Goal: Transaction & Acquisition: Obtain resource

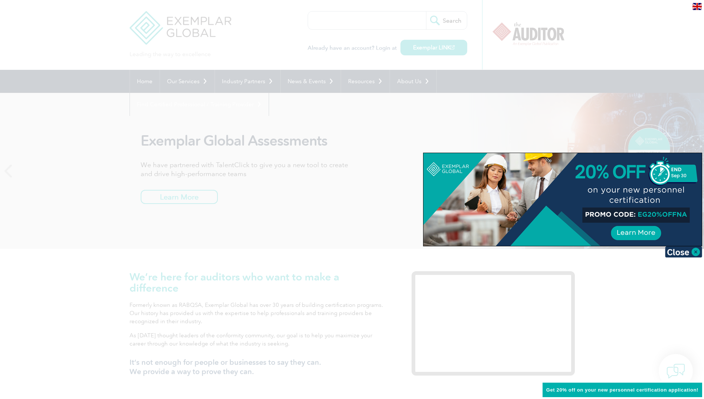
click at [334, 183] on div at bounding box center [352, 199] width 704 height 399
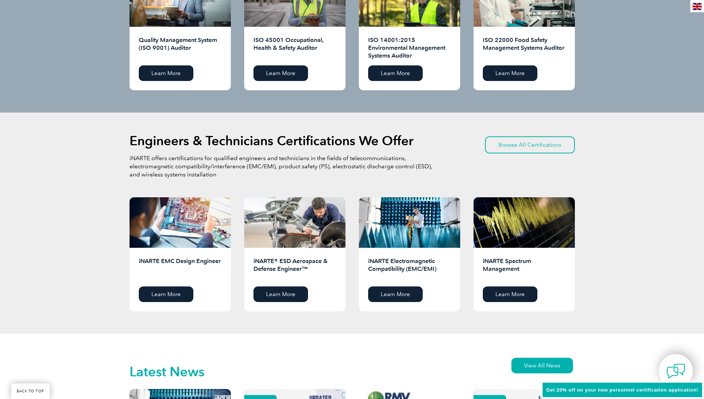
scroll to position [817, 0]
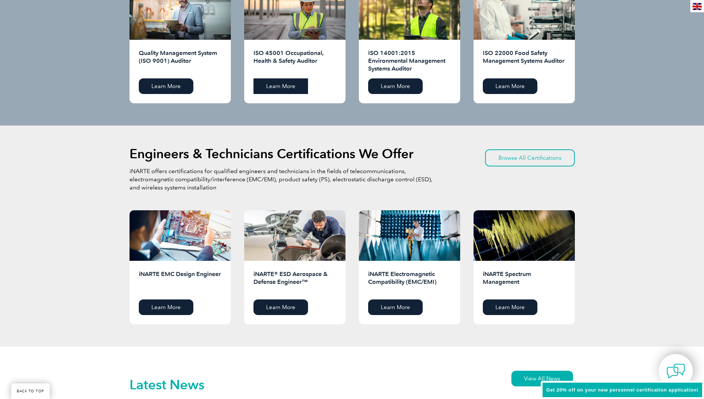
click at [288, 84] on link "Learn More" at bounding box center [281, 86] width 55 height 16
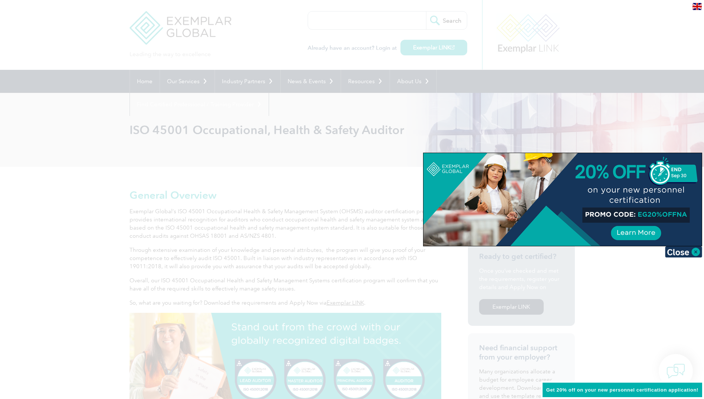
click at [391, 81] on div at bounding box center [352, 199] width 704 height 399
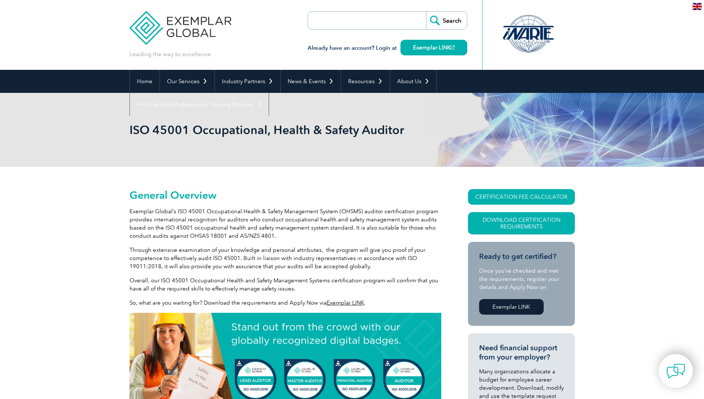
click at [241, 212] on p "Exemplar Global’s ISO 45001 Occupational Health & Safety Management System (OHS…" at bounding box center [286, 223] width 312 height 33
drag, startPoint x: 182, startPoint y: 251, endPoint x: 374, endPoint y: 267, distance: 192.7
click at [374, 267] on p "Through extensive examination of your knowledge and personal attributes, the pr…" at bounding box center [286, 258] width 312 height 25
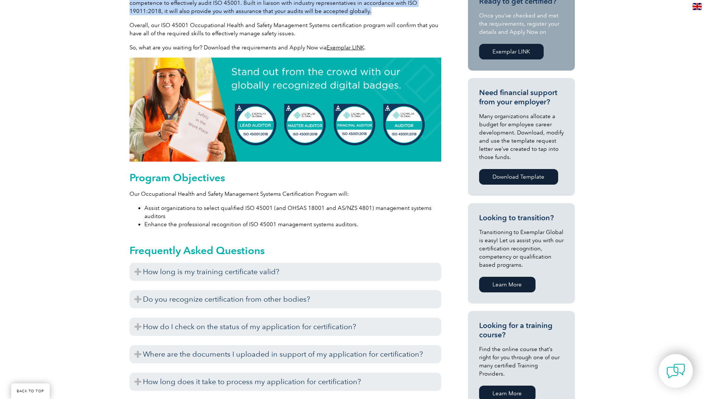
scroll to position [260, 0]
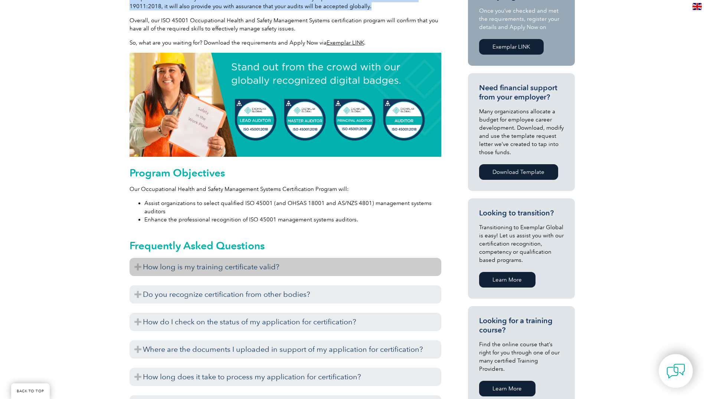
click at [179, 263] on h3 "How long is my training certificate valid?" at bounding box center [286, 267] width 312 height 18
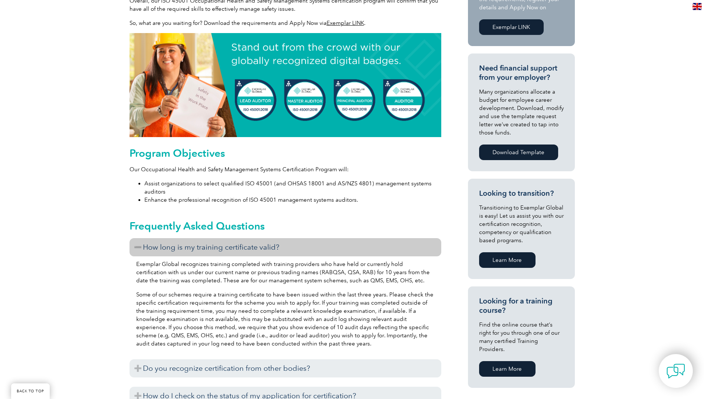
scroll to position [297, 0]
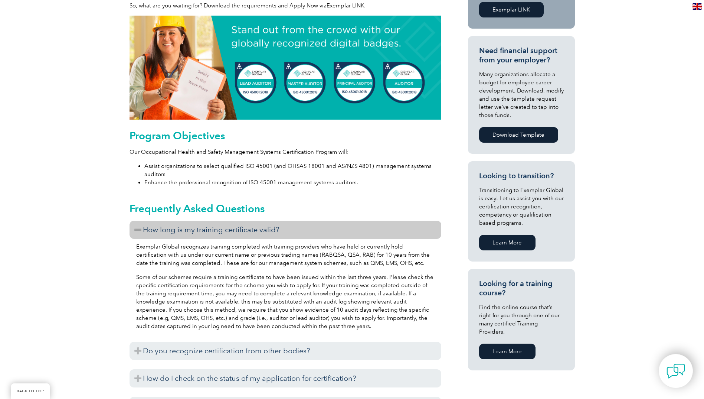
drag, startPoint x: 260, startPoint y: 246, endPoint x: 297, endPoint y: 327, distance: 88.7
click at [297, 327] on div "Exemplar Global recognizes training completed with training providers who have …" at bounding box center [286, 287] width 312 height 97
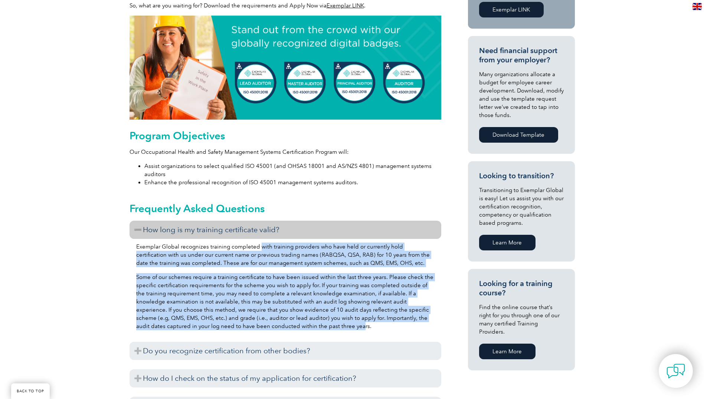
click at [226, 304] on p "Some of our schemes require a training certificate to have been issued within t…" at bounding box center [285, 301] width 298 height 57
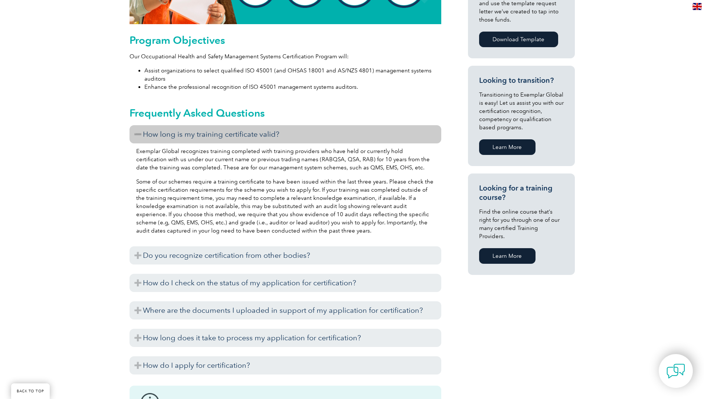
scroll to position [408, 0]
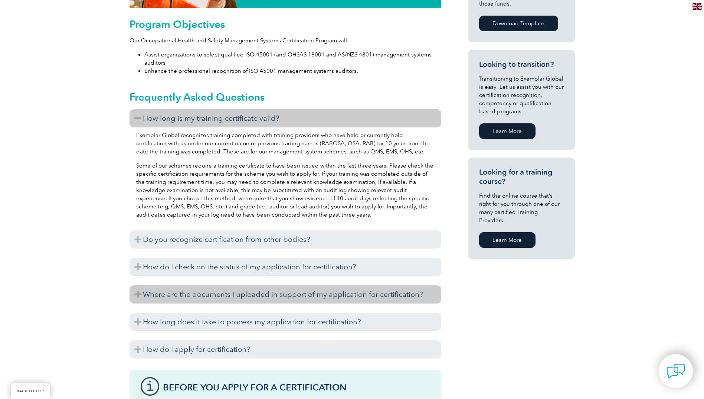
click at [261, 296] on h3 "Where are the documents I uploaded in support of my application for certificati…" at bounding box center [286, 294] width 312 height 18
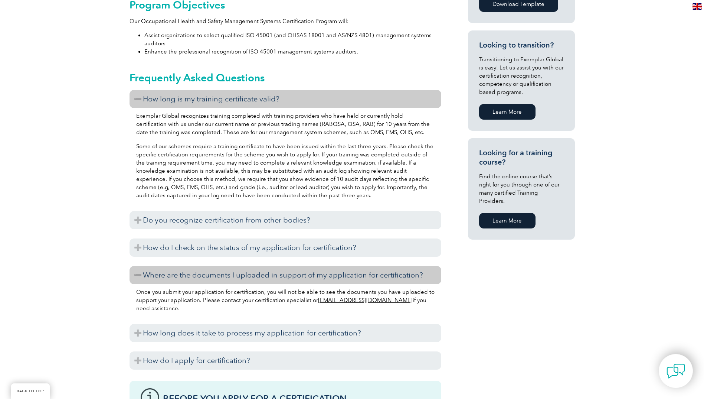
scroll to position [445, 0]
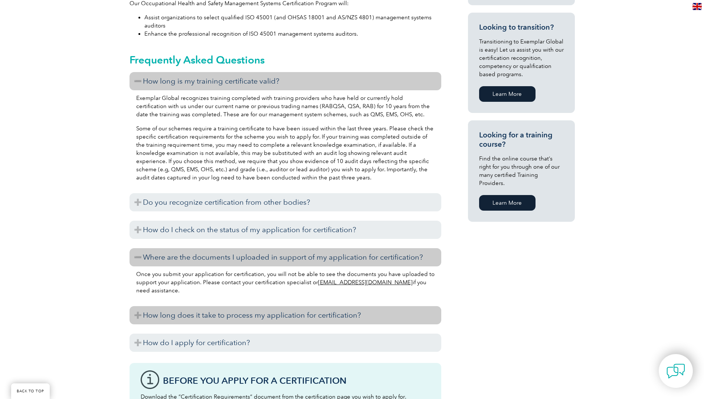
click at [217, 312] on h3 "How long does it take to process my application for certification?" at bounding box center [286, 315] width 312 height 18
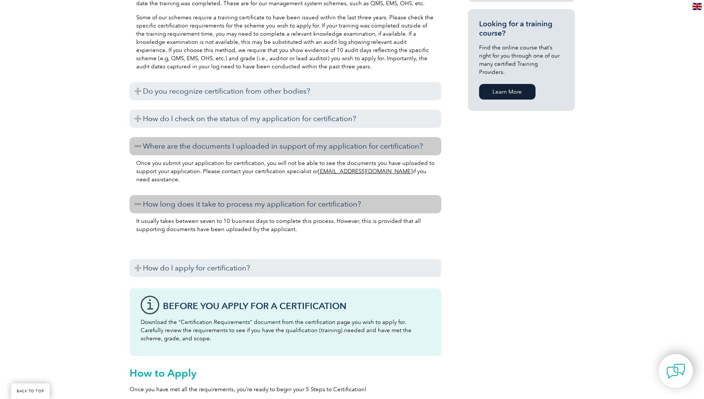
scroll to position [557, 0]
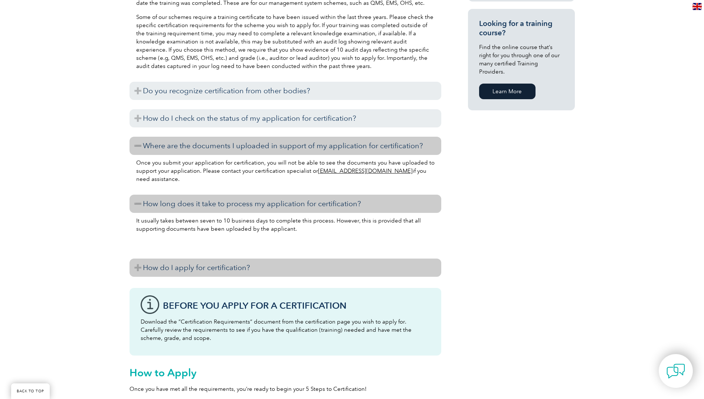
click at [211, 260] on h3 "How do I apply for certification?" at bounding box center [286, 267] width 312 height 18
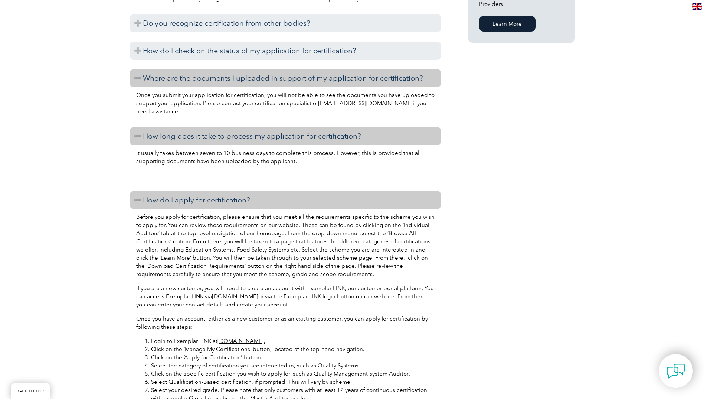
scroll to position [631, 0]
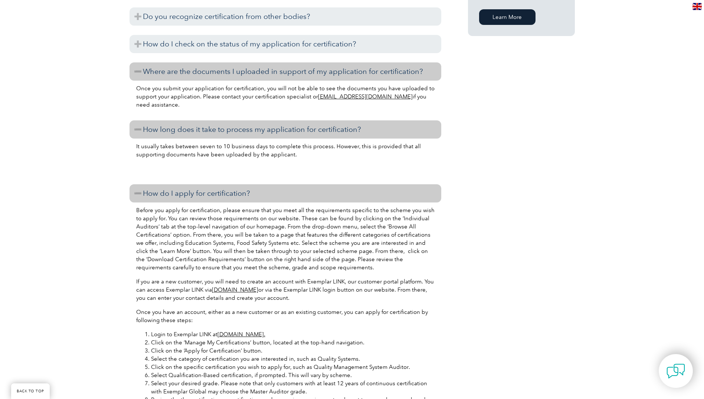
drag, startPoint x: 225, startPoint y: 209, endPoint x: 330, endPoint y: 268, distance: 120.8
click at [330, 268] on p "Before you apply for certification, please ensure that you meet all the require…" at bounding box center [285, 238] width 298 height 65
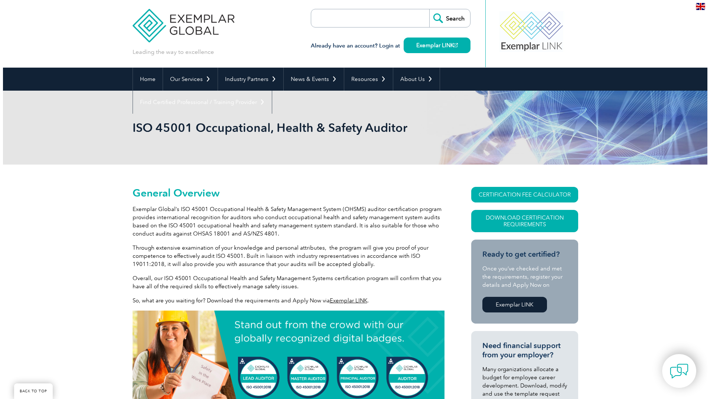
scroll to position [0, 0]
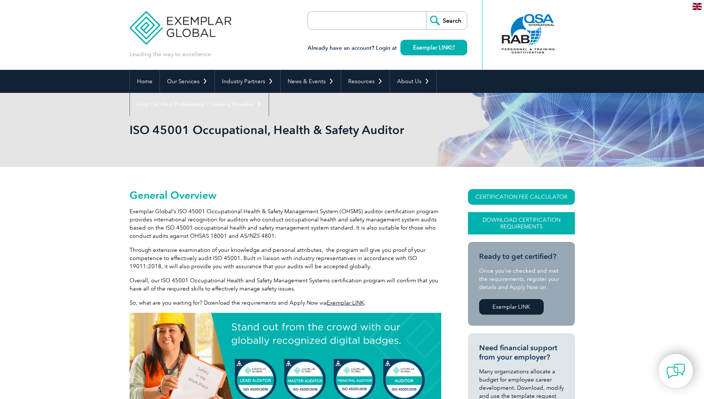
click at [524, 220] on link "Download Certification Requirements" at bounding box center [521, 223] width 107 height 22
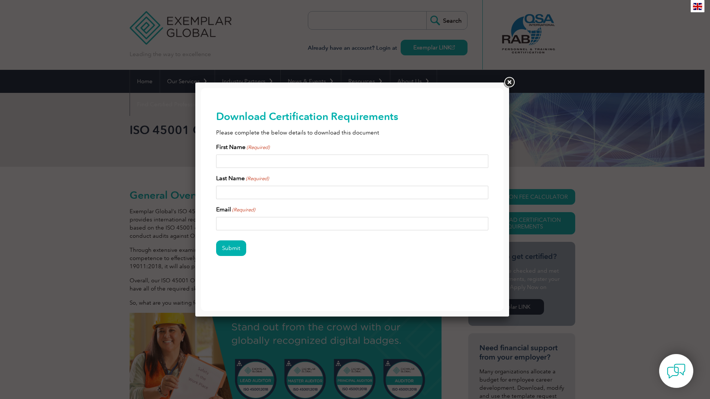
click at [271, 157] on input "First Name (Required)" at bounding box center [352, 160] width 272 height 13
type input "james"
type input "cole"
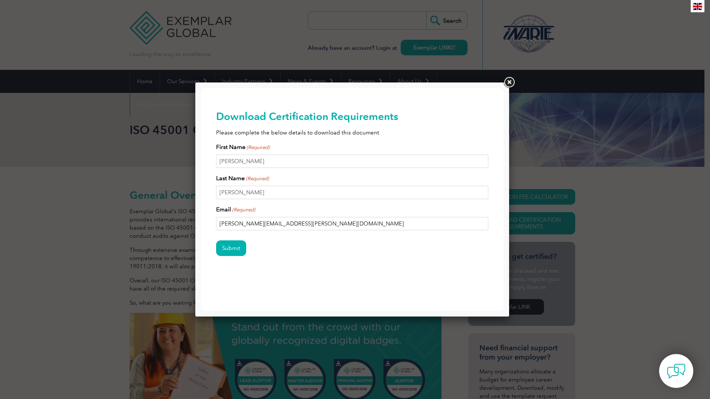
type input "james.cole@thalesgroup.com.au"
click at [216, 240] on input "Submit" at bounding box center [231, 248] width 30 height 16
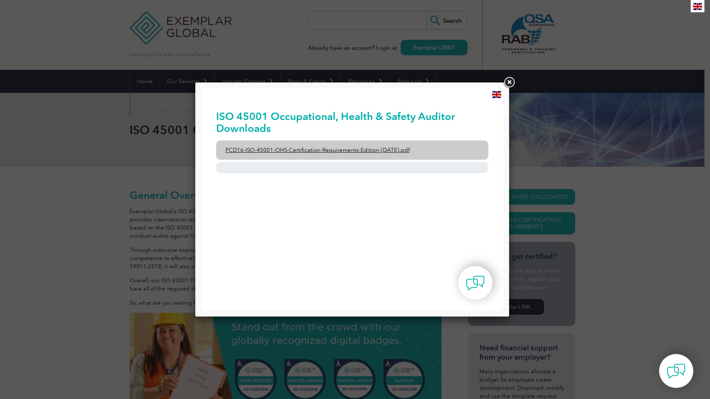
click at [366, 149] on link "PCD16-ISO-45001-OHS-Certification-Requirements-Edition-2-April-2022.pdf" at bounding box center [352, 149] width 272 height 19
